Goal: Task Accomplishment & Management: Manage account settings

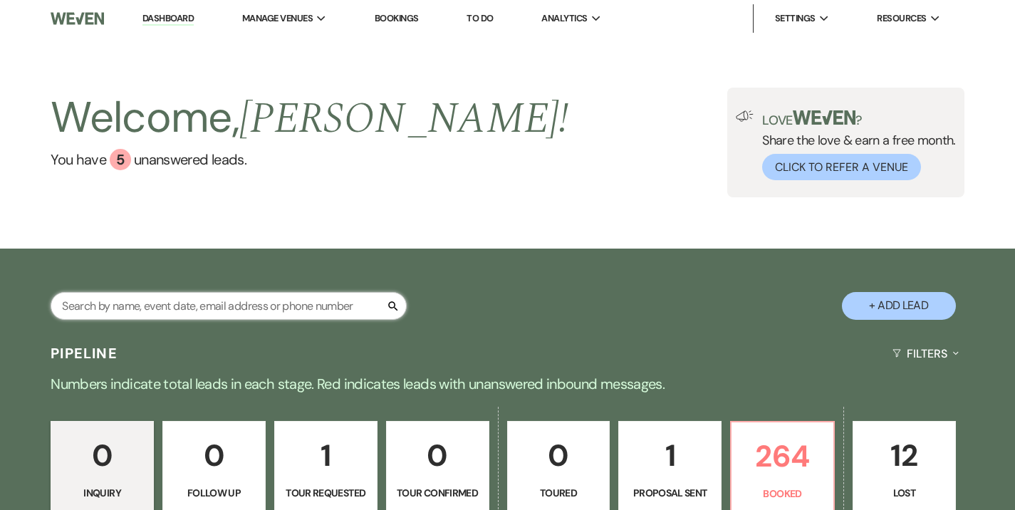
click at [252, 301] on input "text" at bounding box center [229, 306] width 356 height 28
type input "[PERSON_NAME]"
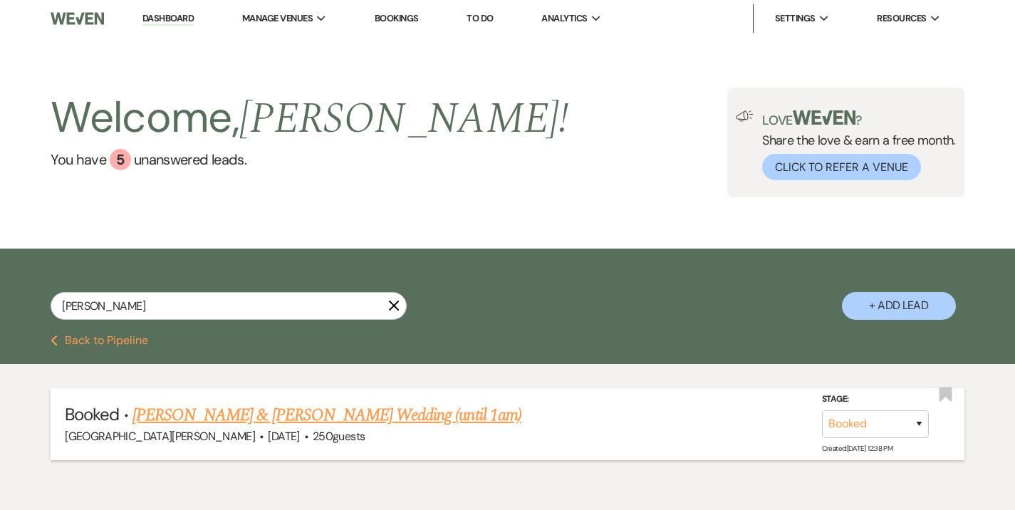
click at [281, 405] on link "[PERSON_NAME] & [PERSON_NAME] Wedding (until 1am)" at bounding box center [326, 415] width 389 height 26
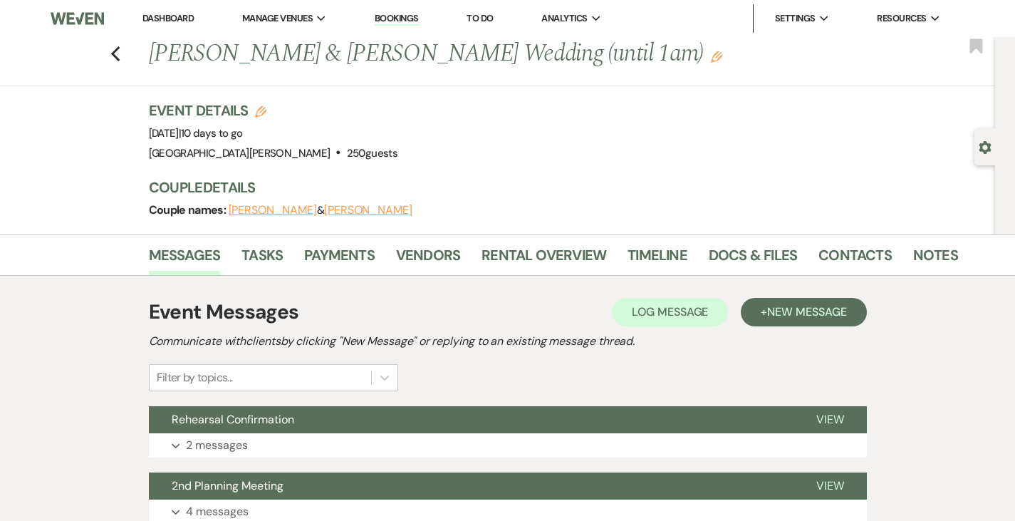
click at [165, 19] on link "Dashboard" at bounding box center [167, 18] width 51 height 12
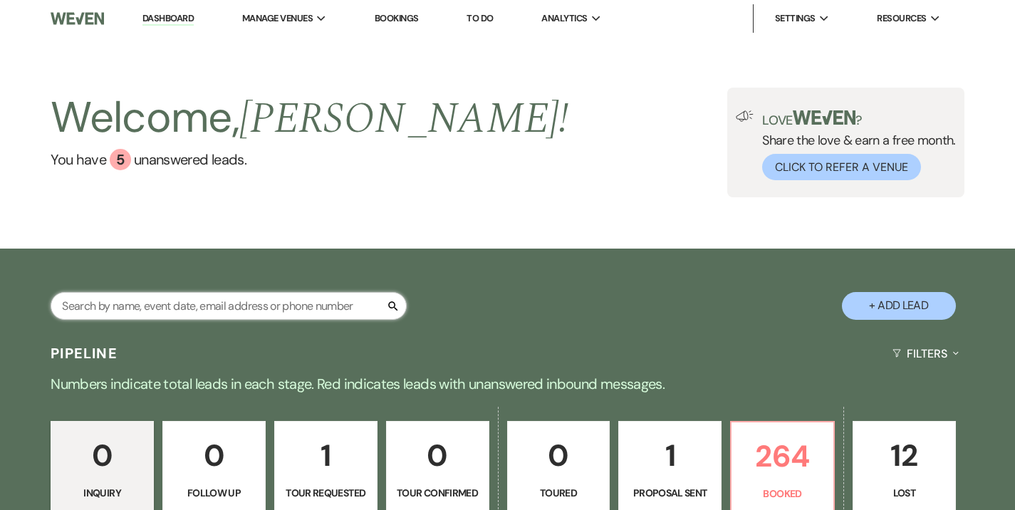
click at [251, 299] on input "text" at bounding box center [229, 306] width 356 height 28
type input "[PERSON_NAME]"
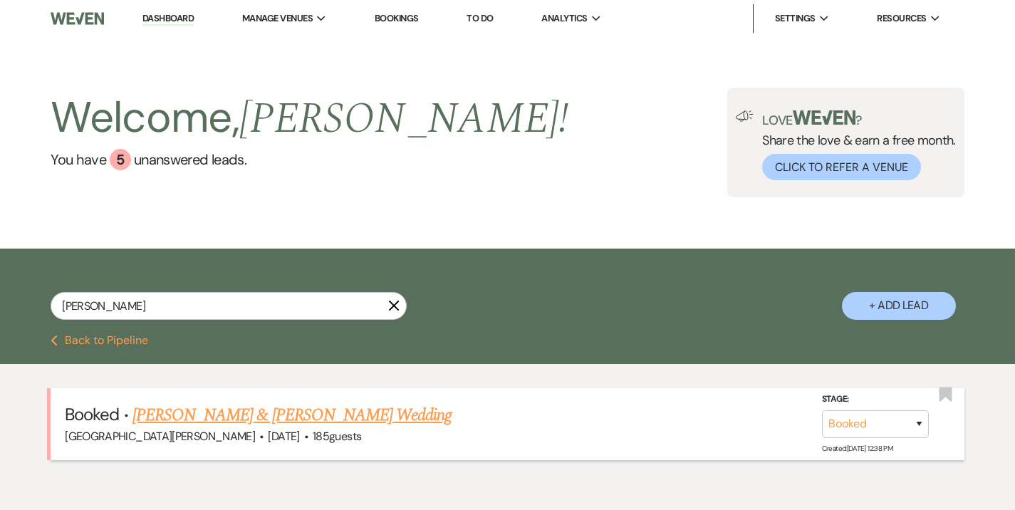
click at [283, 413] on link "[PERSON_NAME] & [PERSON_NAME] Wedding" at bounding box center [291, 415] width 319 height 26
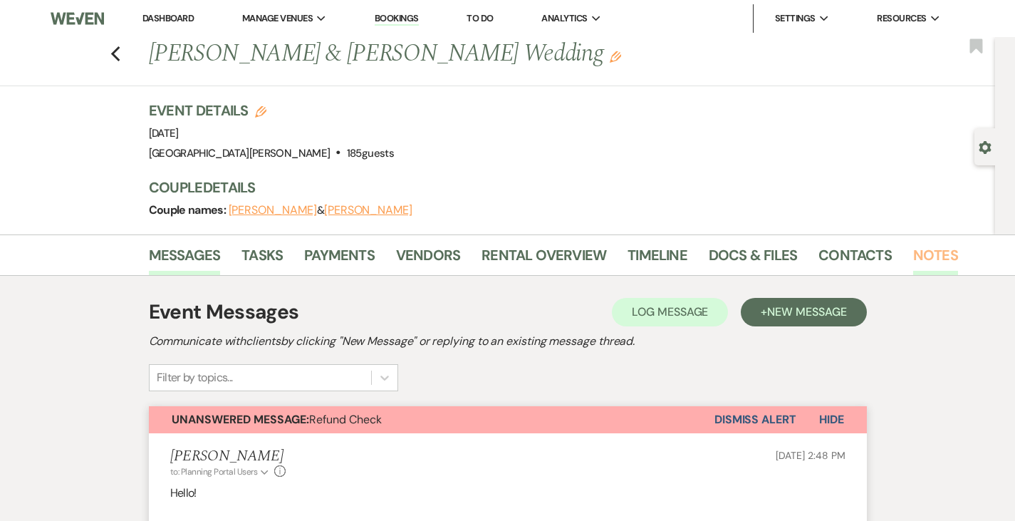
click at [913, 252] on link "Notes" at bounding box center [935, 259] width 45 height 31
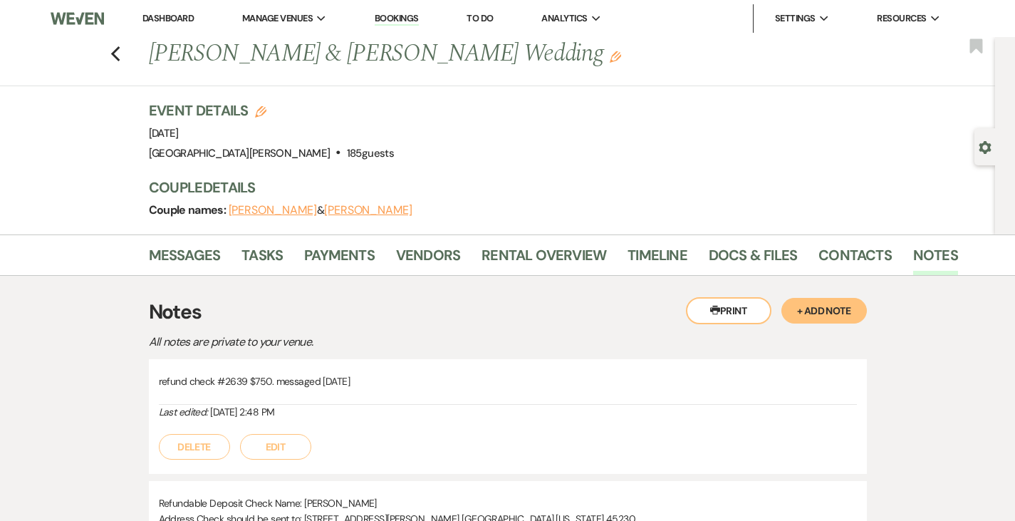
click at [867, 307] on button "+ Add Note" at bounding box center [823, 311] width 85 height 26
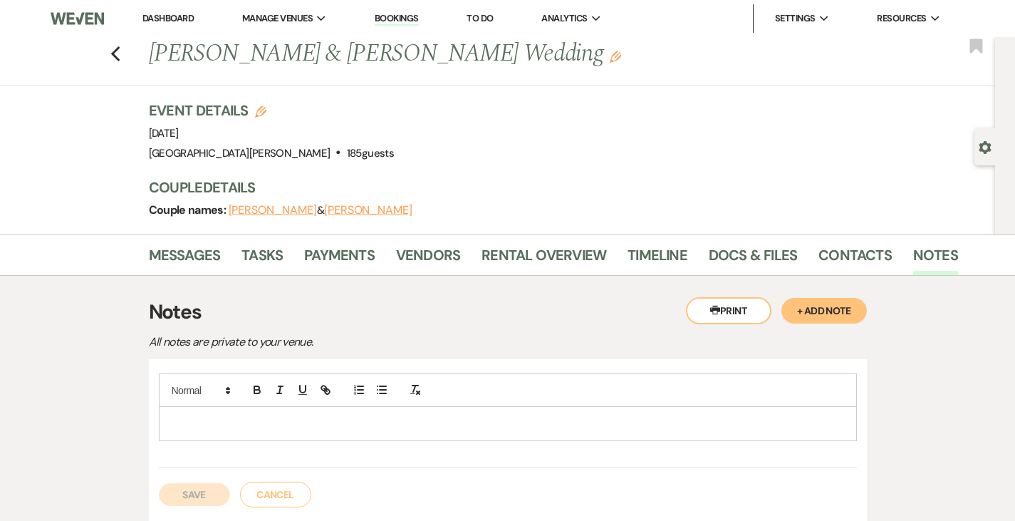
click at [449, 436] on div at bounding box center [508, 423] width 696 height 33
click at [159, 489] on button "Save" at bounding box center [194, 494] width 71 height 23
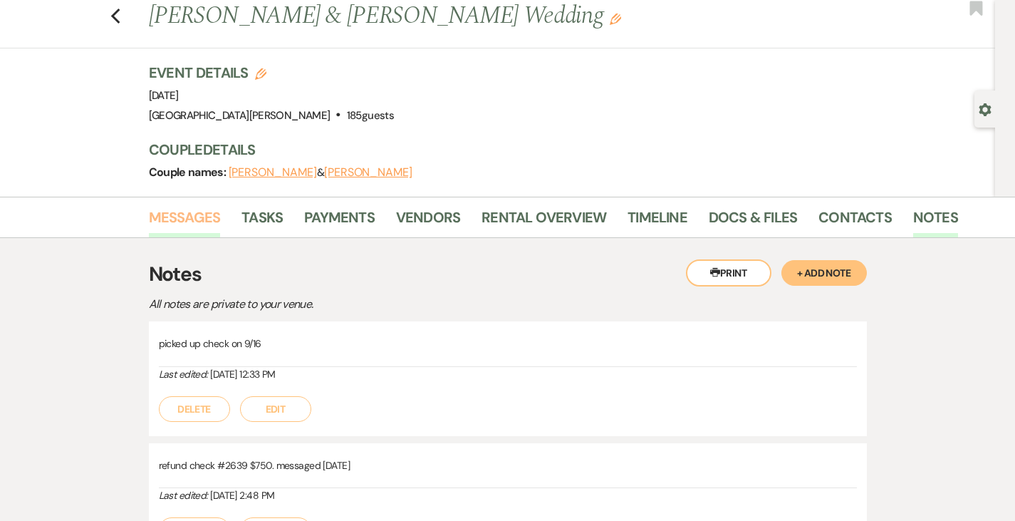
click at [149, 216] on link "Messages" at bounding box center [185, 221] width 72 height 31
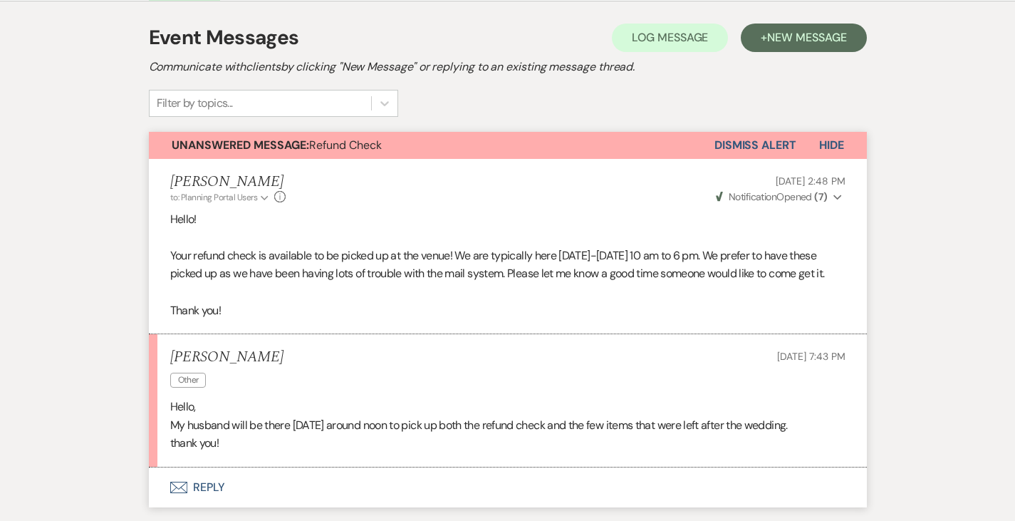
scroll to position [266, 0]
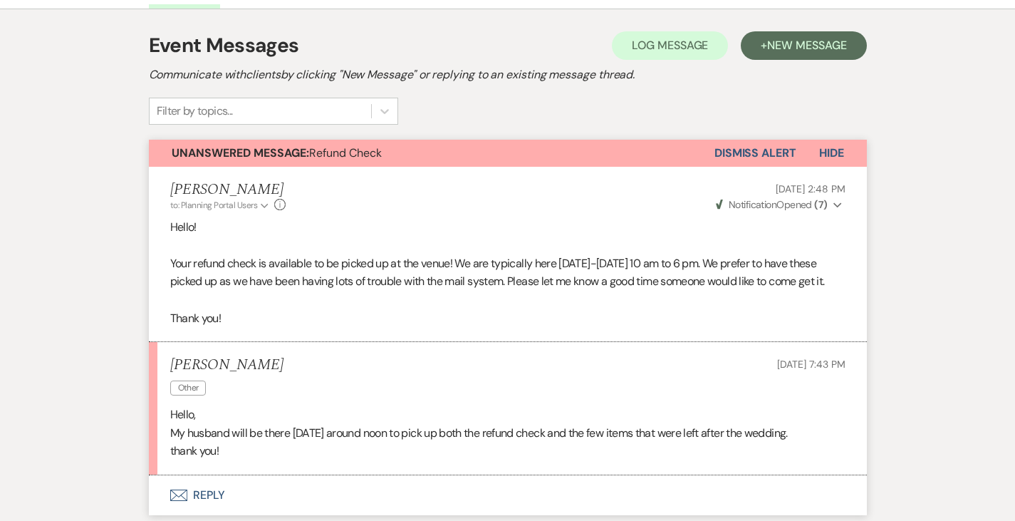
click at [793, 156] on button "Dismiss Alert" at bounding box center [755, 153] width 82 height 27
